Goal: Navigation & Orientation: Find specific page/section

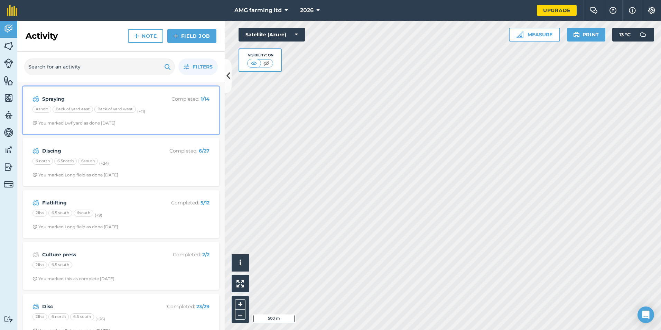
click at [53, 99] on strong "Spraying" at bounding box center [97, 99] width 110 height 8
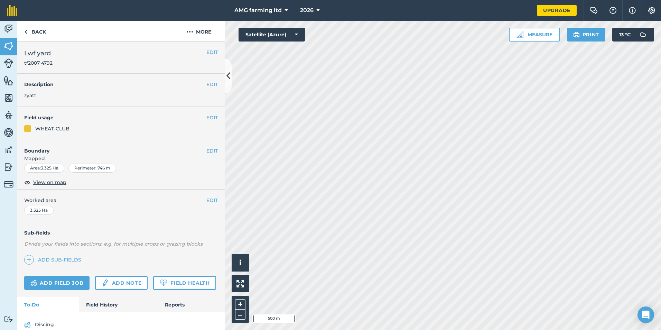
scroll to position [29, 0]
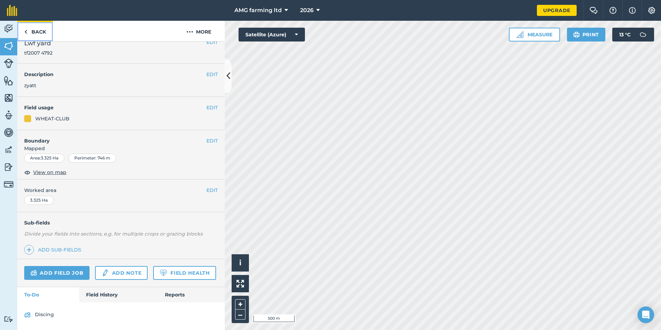
click at [40, 30] on link "Back" at bounding box center [35, 31] width 36 height 20
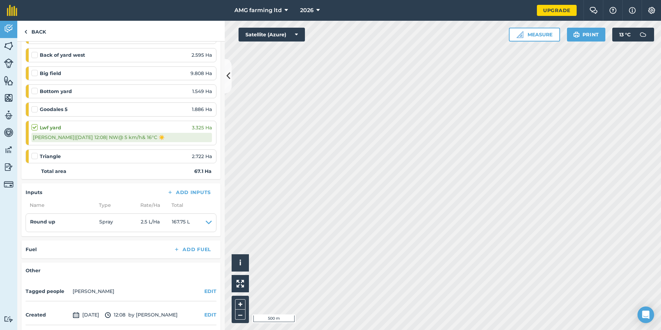
scroll to position [277, 0]
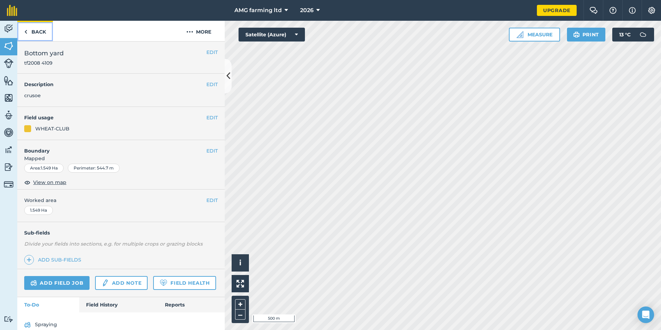
click at [33, 29] on link "Back" at bounding box center [35, 31] width 36 height 20
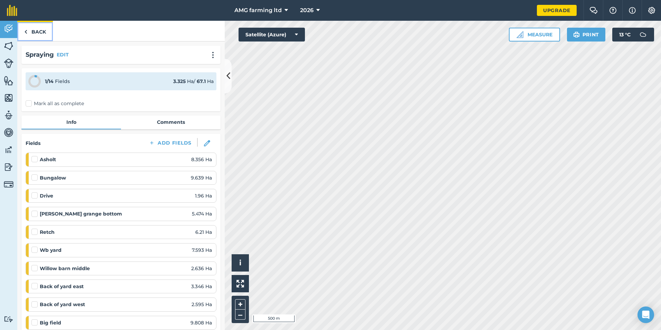
click at [32, 31] on link "Back" at bounding box center [35, 31] width 36 height 20
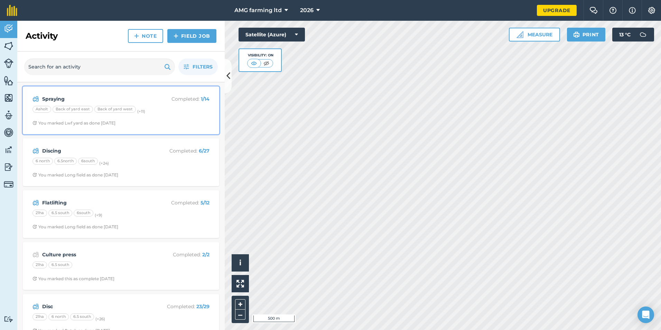
click at [62, 101] on strong "Spraying" at bounding box center [97, 99] width 110 height 8
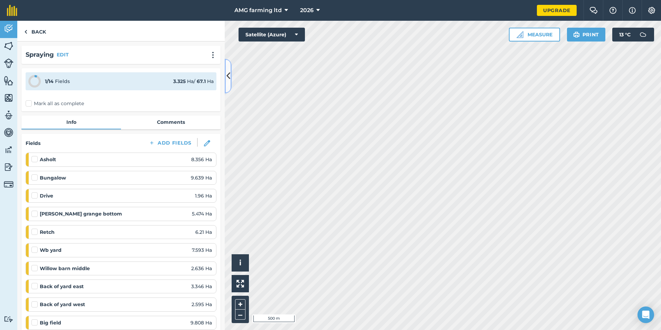
click at [227, 76] on icon at bounding box center [229, 76] width 4 height 12
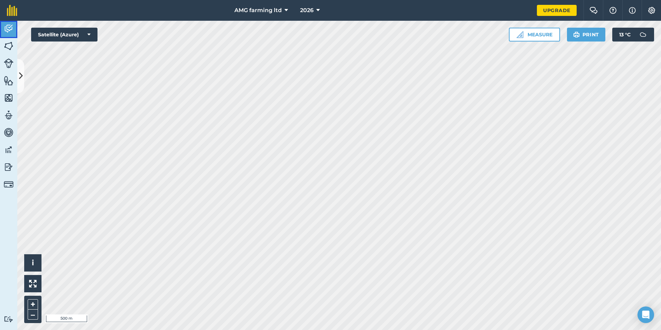
click at [10, 27] on img at bounding box center [9, 29] width 10 height 10
click at [6, 43] on img at bounding box center [9, 46] width 10 height 10
click at [5, 45] on img at bounding box center [9, 46] width 10 height 10
click at [22, 68] on button at bounding box center [20, 76] width 7 height 35
